Goal: Task Accomplishment & Management: Use online tool/utility

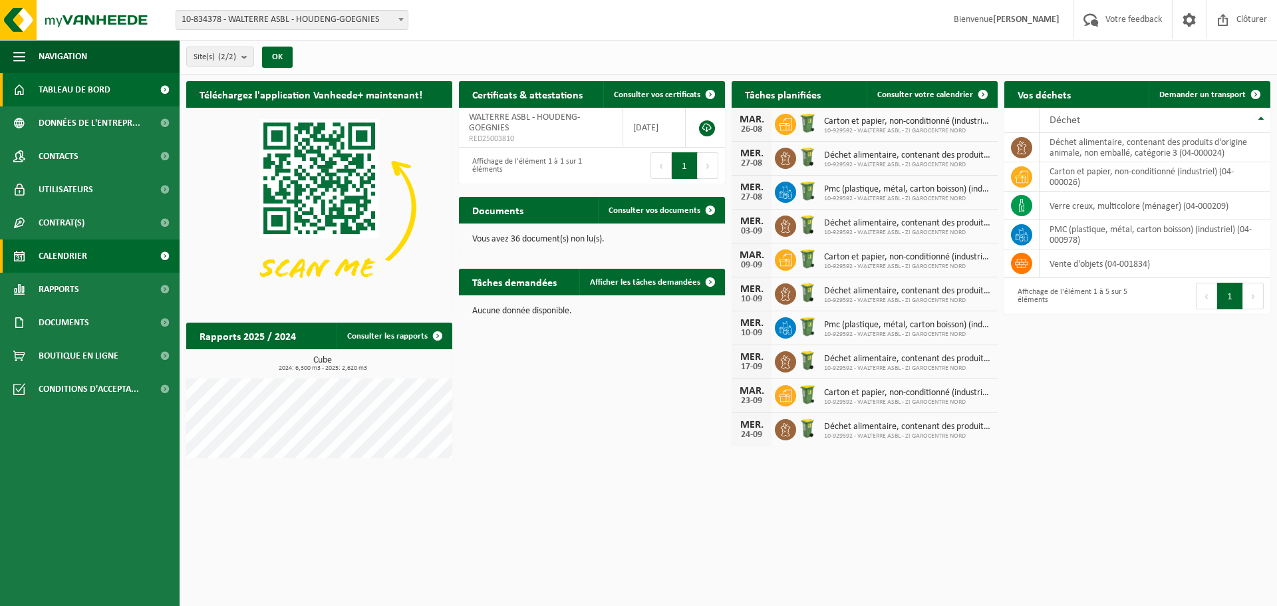
click at [79, 256] on span "Calendrier" at bounding box center [63, 255] width 49 height 33
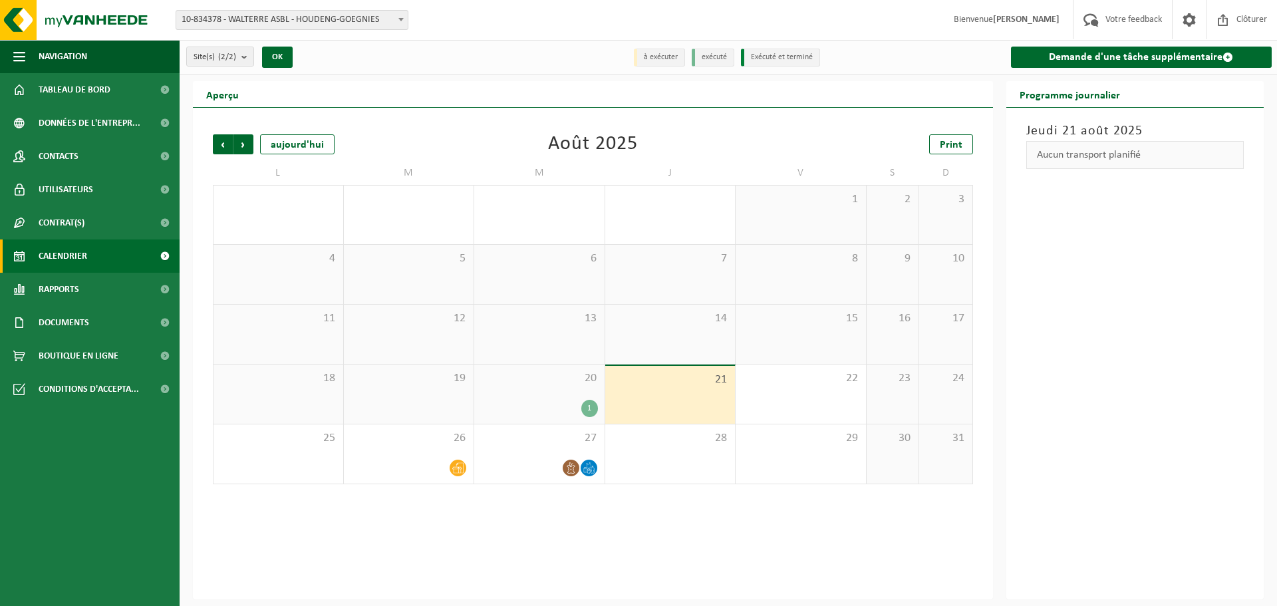
click at [583, 401] on div "1" at bounding box center [539, 408] width 117 height 17
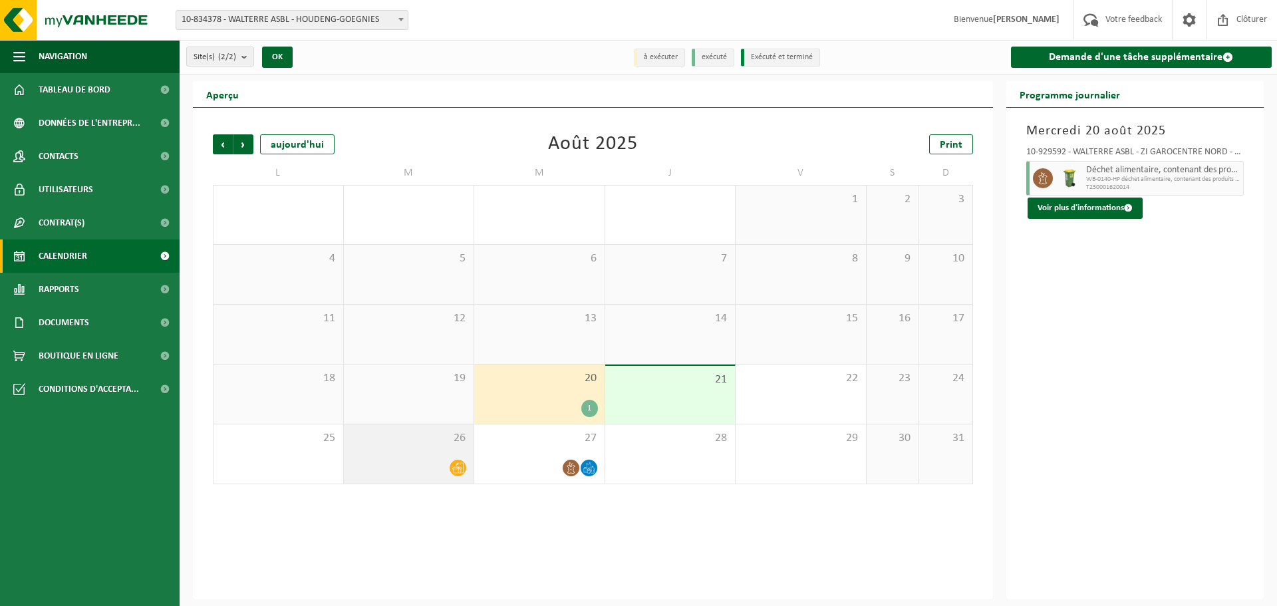
click at [377, 451] on div "26" at bounding box center [409, 453] width 130 height 59
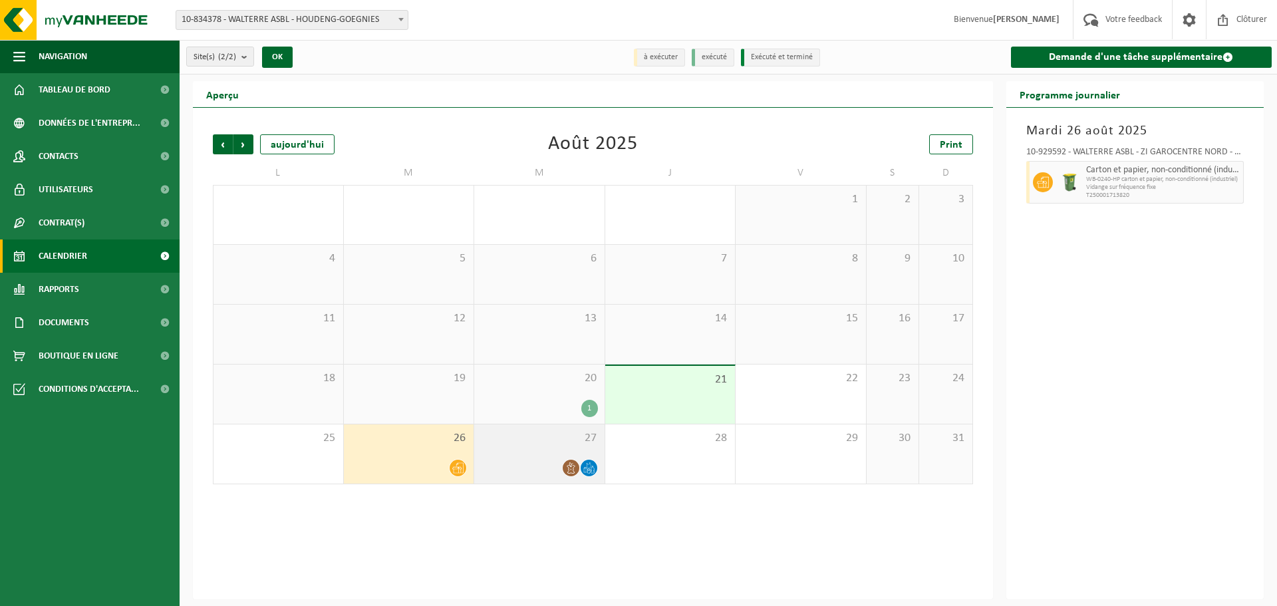
click at [500, 447] on div "27" at bounding box center [539, 453] width 130 height 59
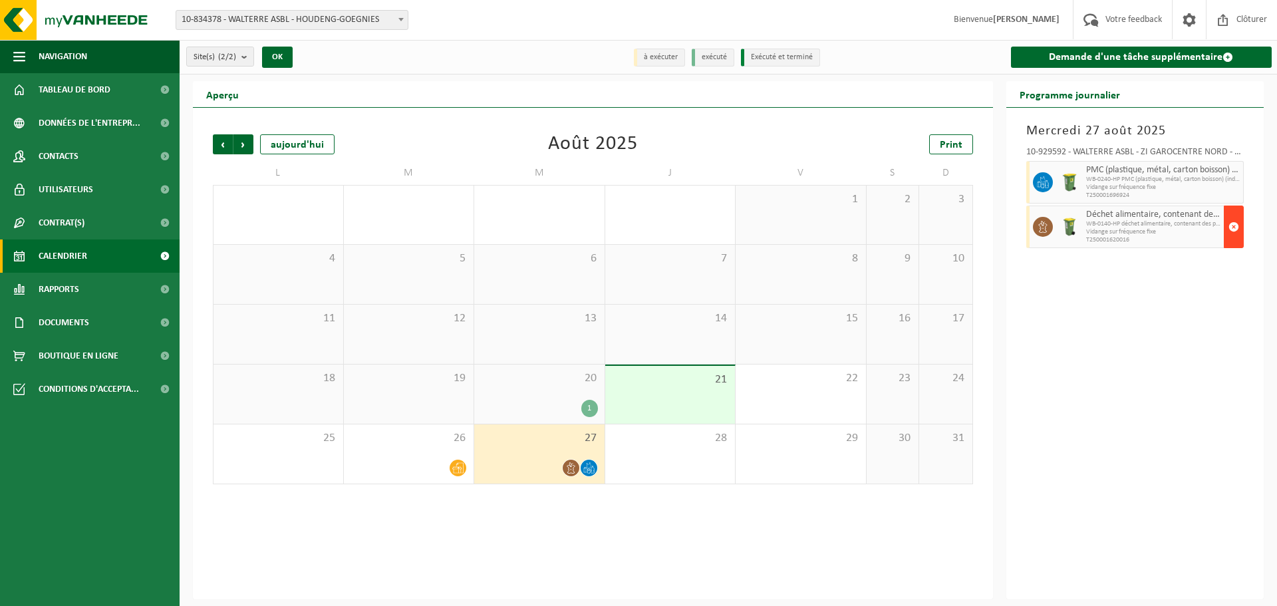
click at [1235, 224] on span "button" at bounding box center [1234, 227] width 11 height 27
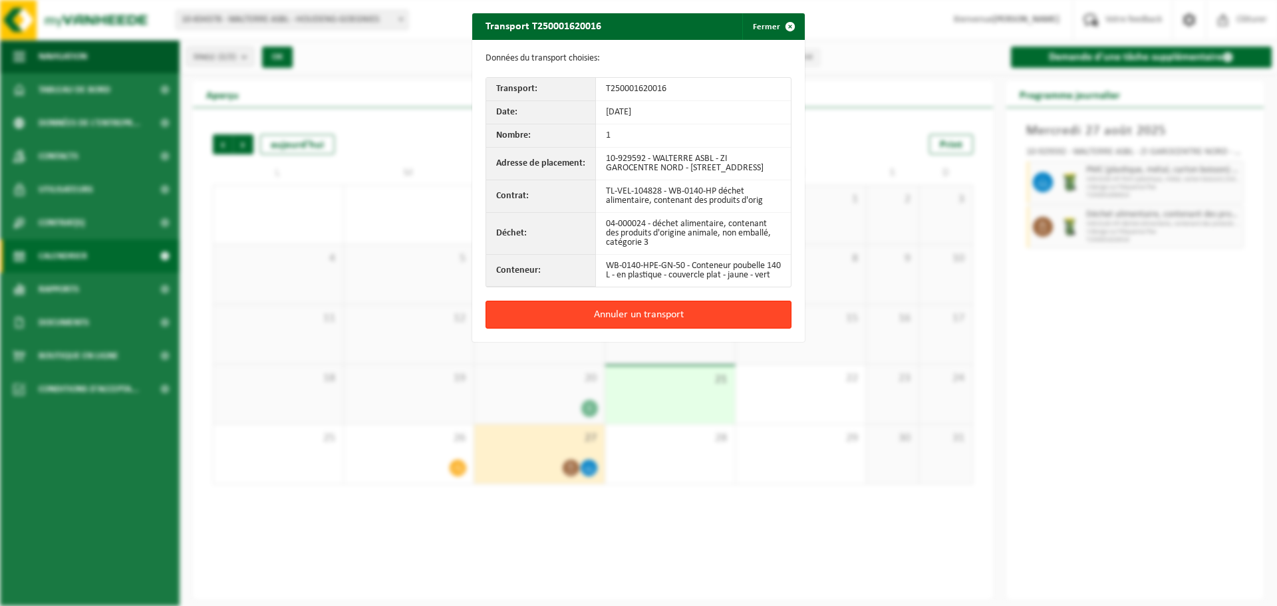
click at [613, 323] on button "Annuler un transport" at bounding box center [639, 315] width 306 height 28
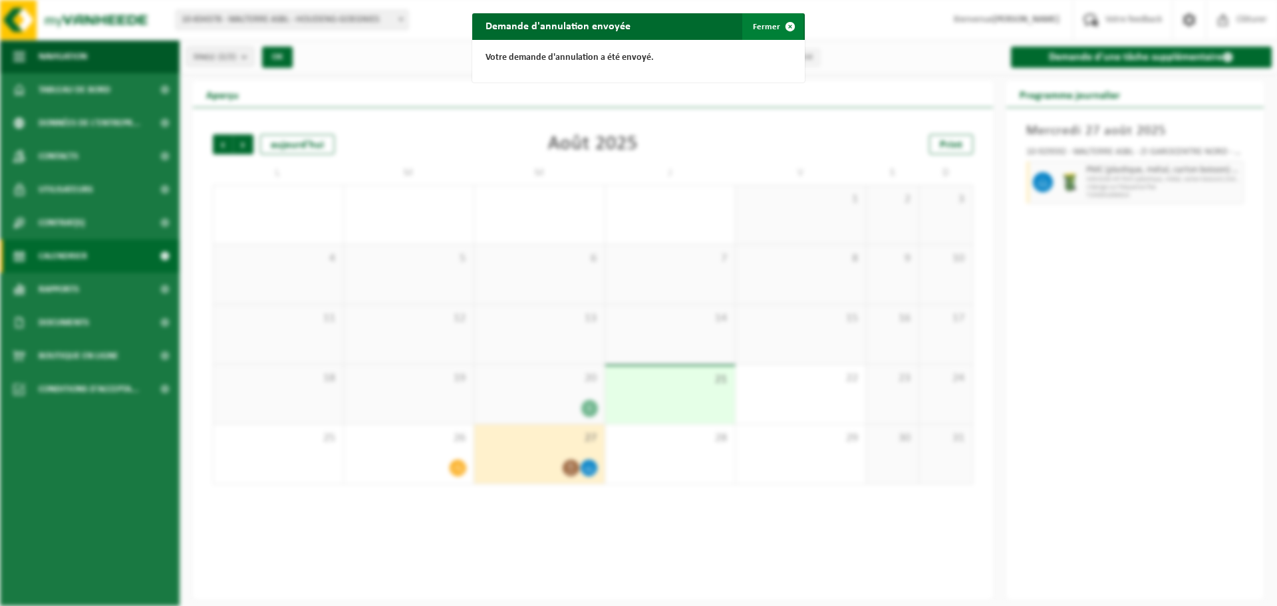
click at [766, 22] on button "Fermer" at bounding box center [772, 26] width 61 height 27
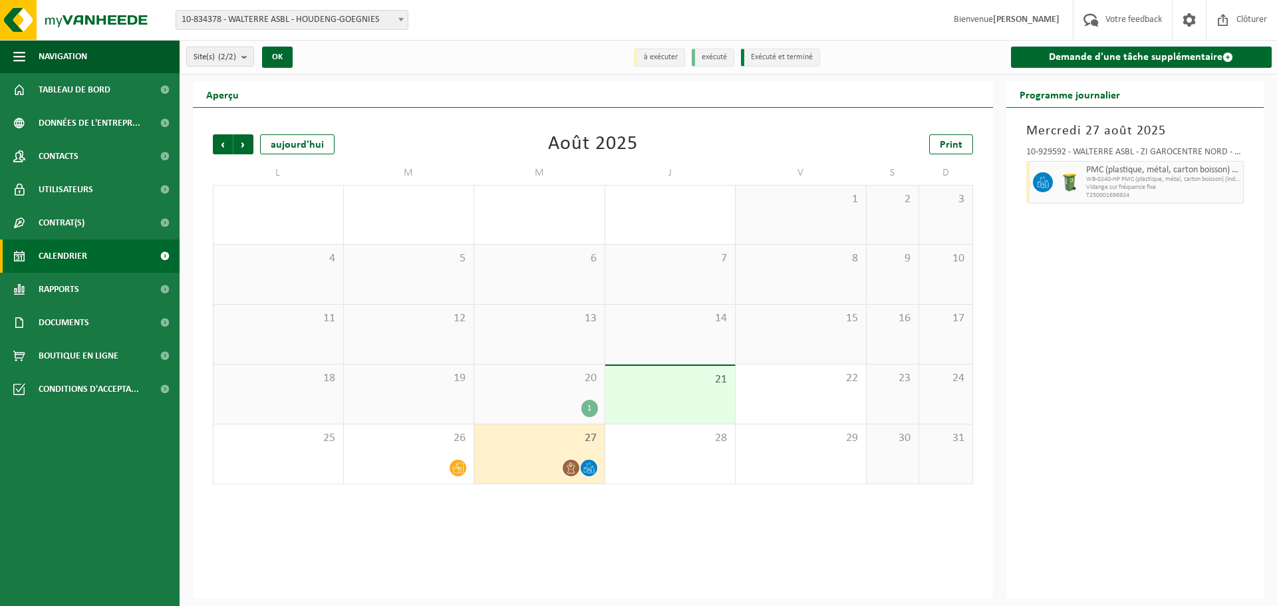
click at [590, 464] on icon at bounding box center [588, 467] width 11 height 11
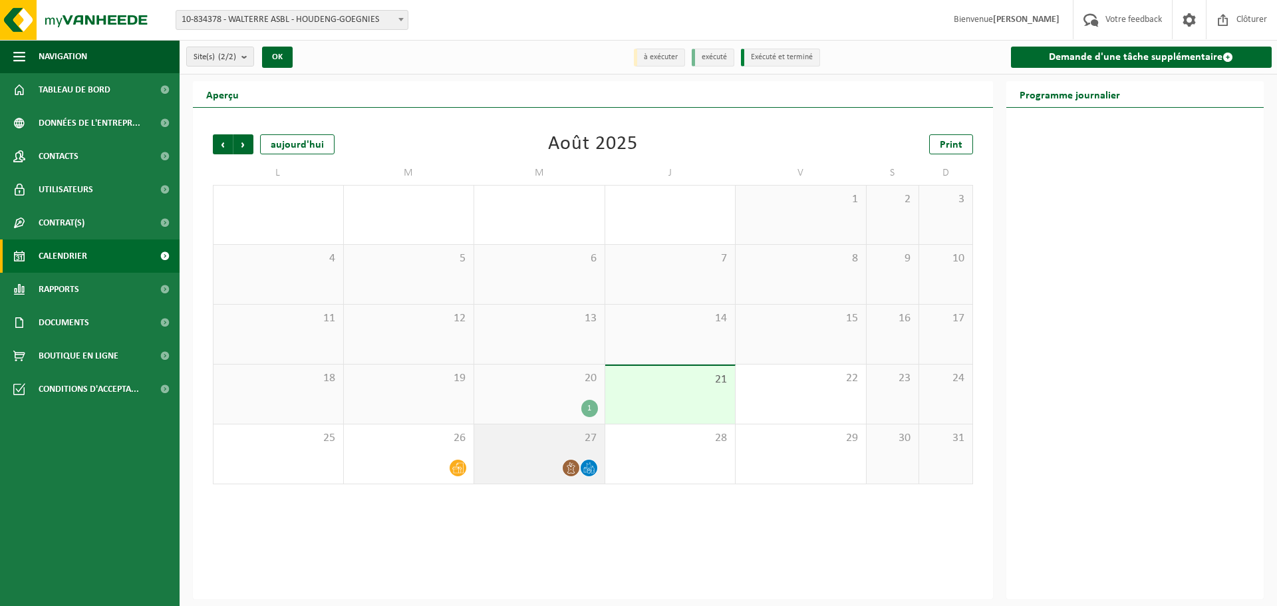
click at [512, 449] on div "27" at bounding box center [539, 453] width 130 height 59
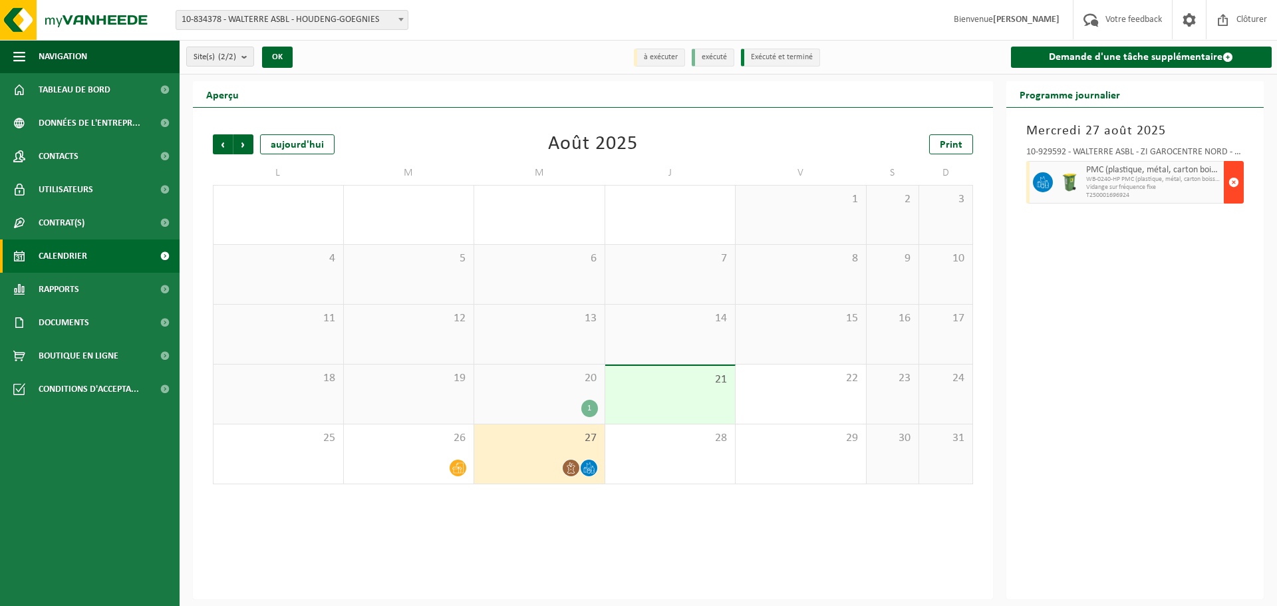
click at [1231, 176] on span "button" at bounding box center [1234, 182] width 11 height 27
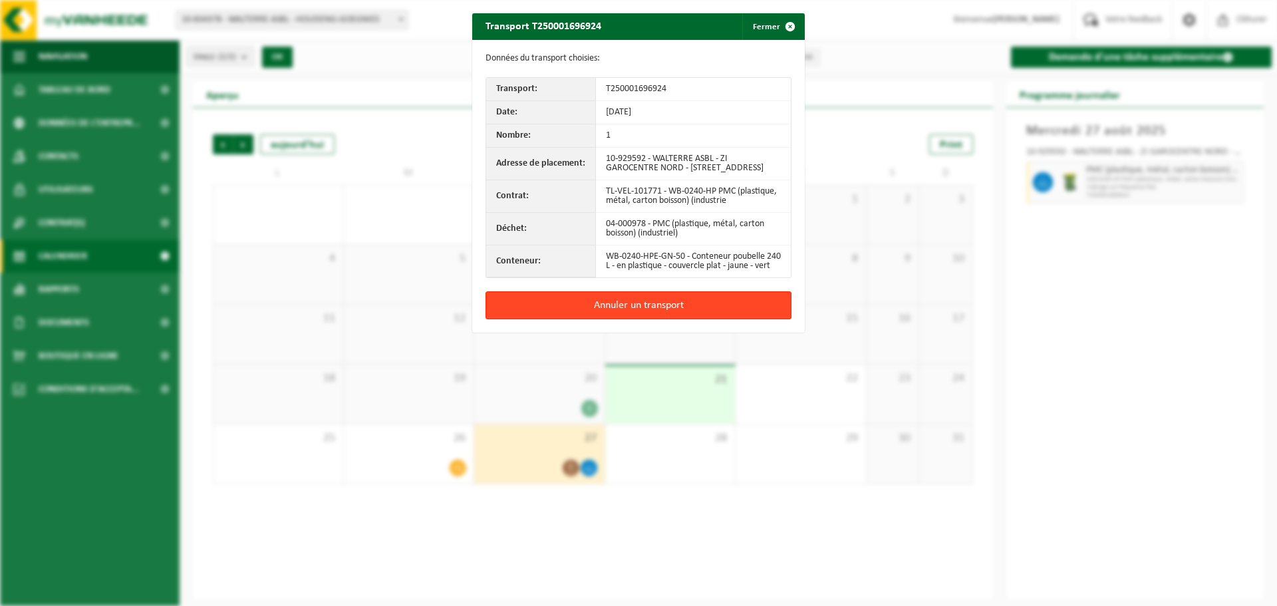
click at [641, 319] on button "Annuler un transport" at bounding box center [639, 305] width 306 height 28
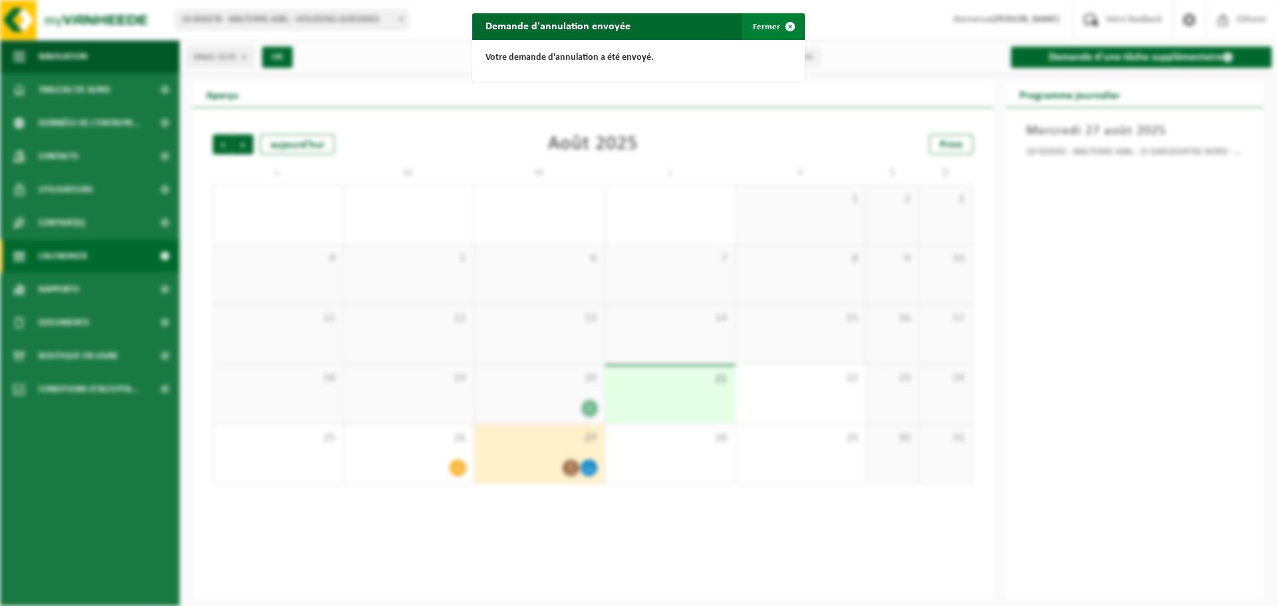
click at [751, 21] on button "Fermer" at bounding box center [772, 26] width 61 height 27
